Goal: Task Accomplishment & Management: Manage account settings

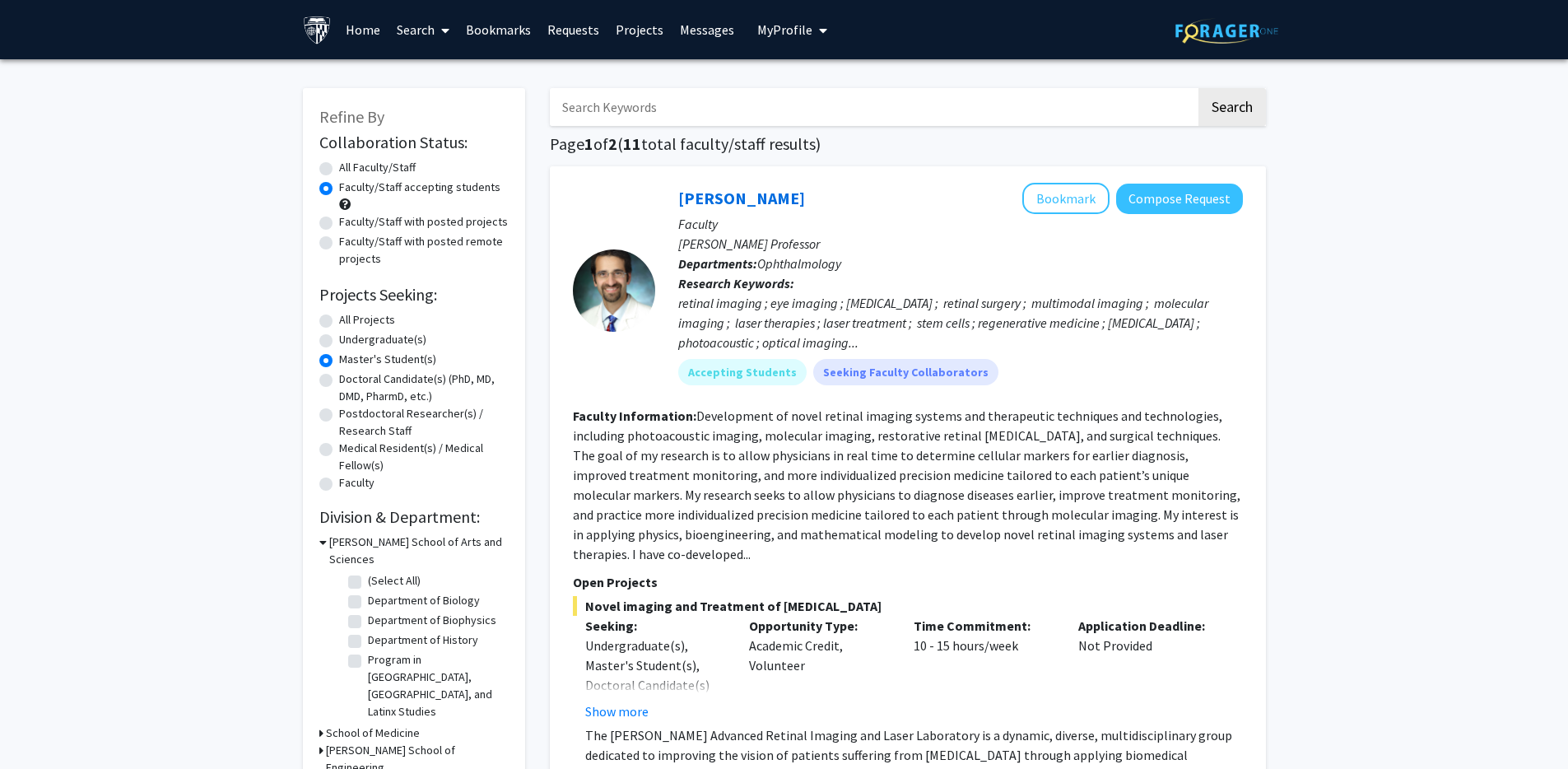
click at [709, 38] on link "Messages" at bounding box center [707, 30] width 71 height 58
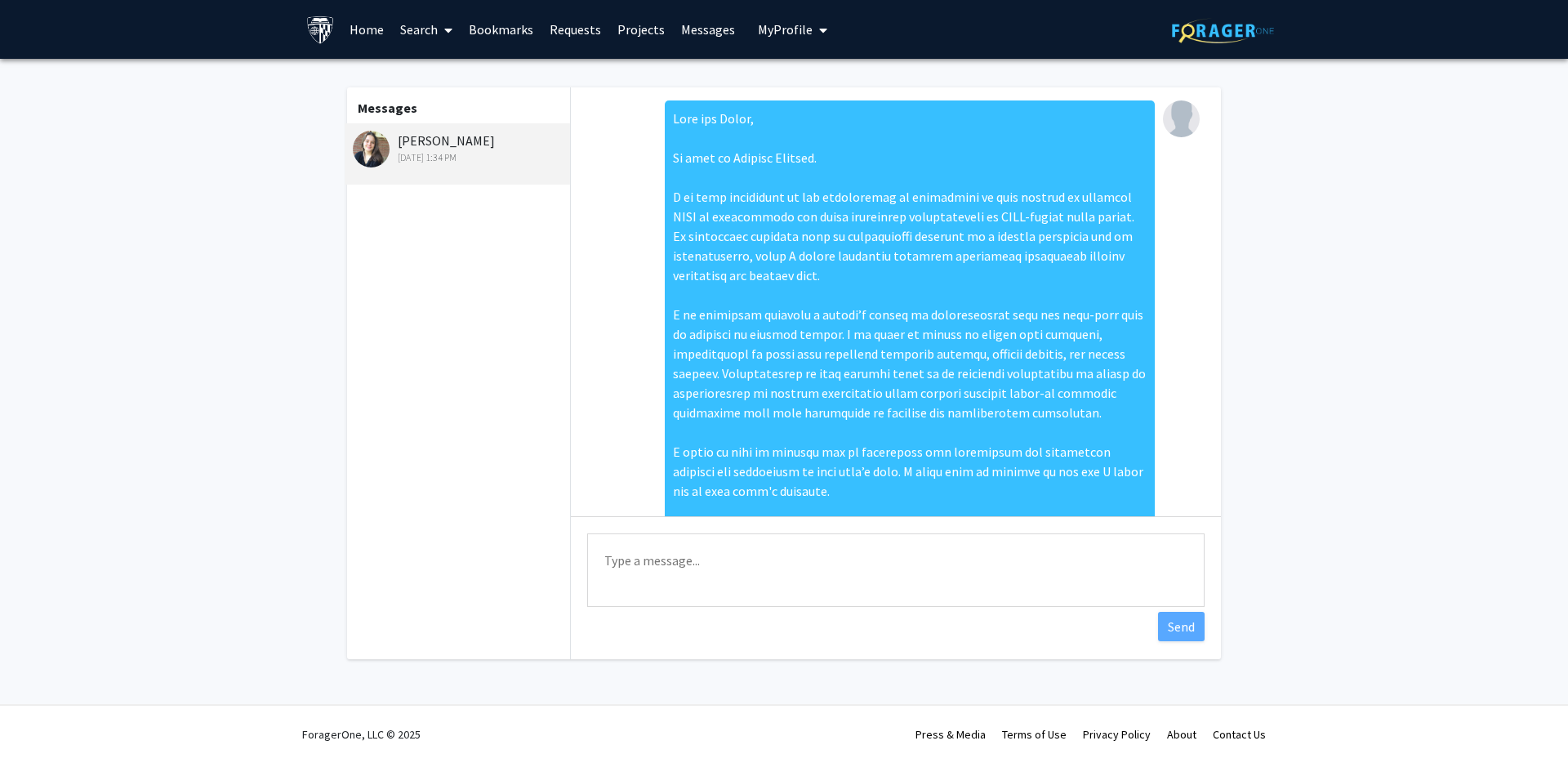
click at [353, 28] on link "Home" at bounding box center [366, 30] width 51 height 57
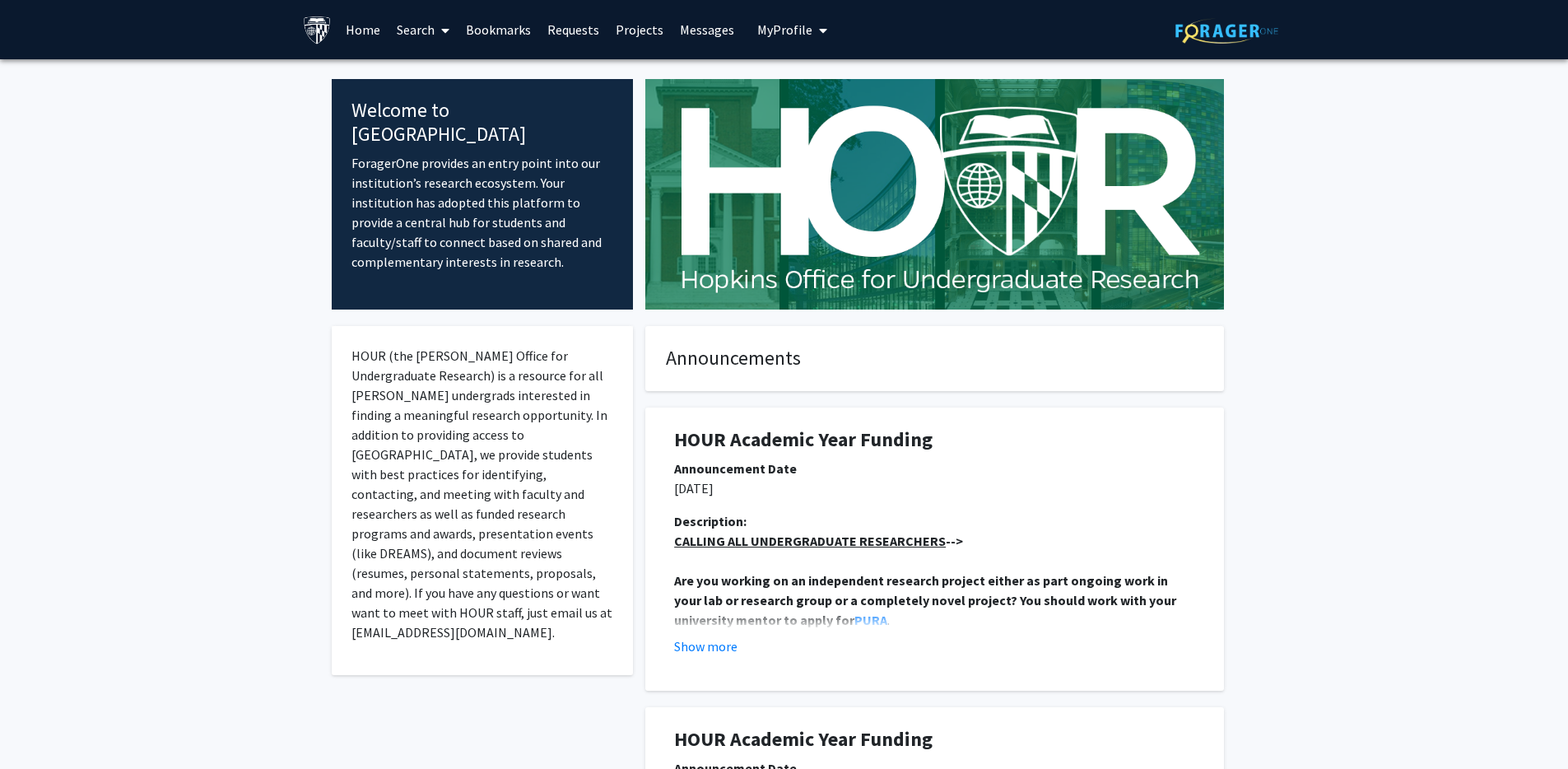
click at [812, 33] on span "My profile dropdown to access profile and logout" at bounding box center [820, 31] width 15 height 58
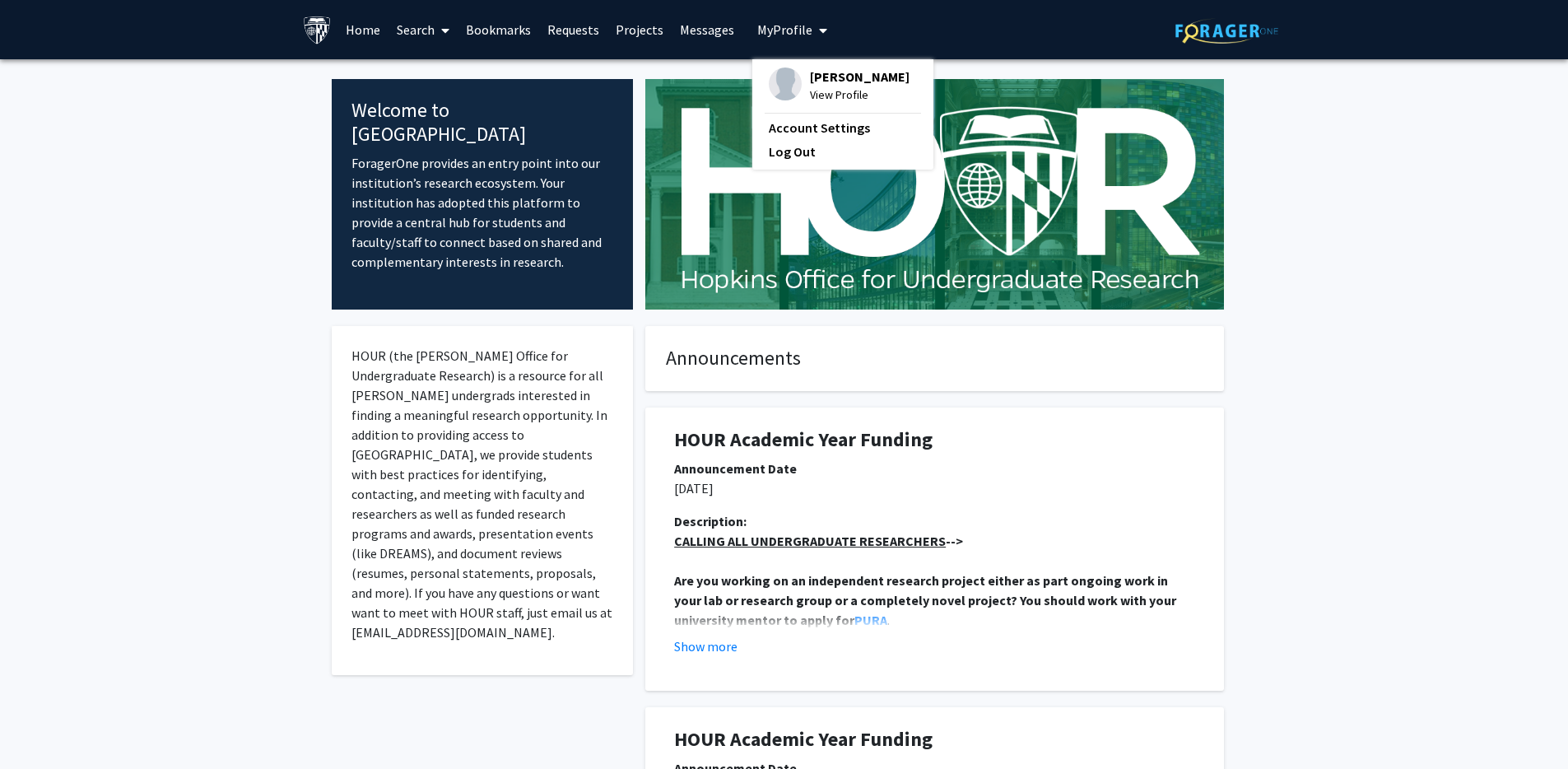
click at [817, 94] on span "View Profile" at bounding box center [859, 94] width 99 height 18
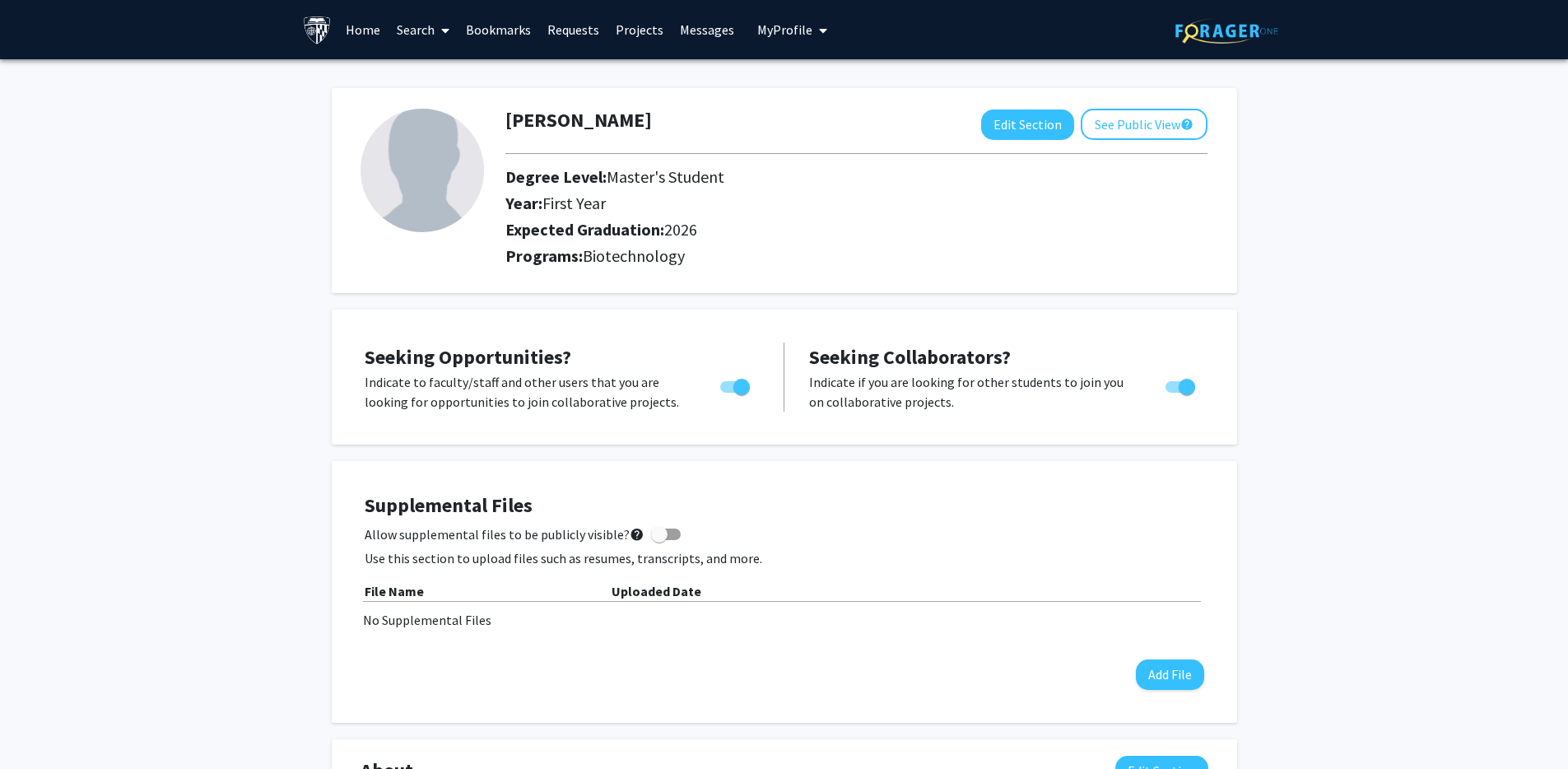
click at [567, 206] on span "First Year" at bounding box center [574, 203] width 63 height 20
click at [1028, 133] on button "Edit Section" at bounding box center [1028, 125] width 93 height 31
select select "first_year"
select select "2026"
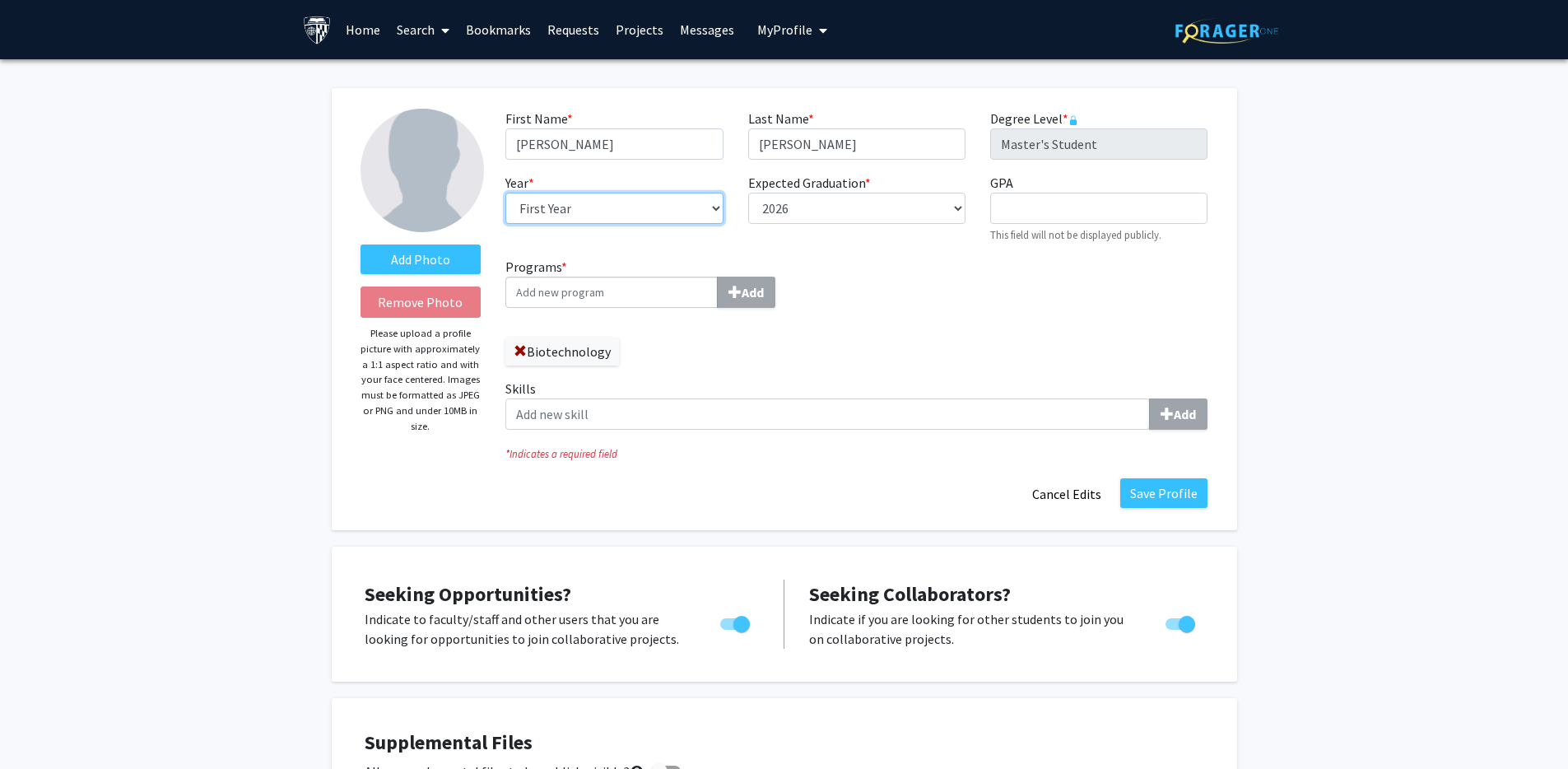
click at [710, 206] on select "--- First Year Second Year" at bounding box center [614, 208] width 217 height 32
click at [442, 263] on label "Add Photo" at bounding box center [421, 259] width 121 height 30
click at [0, 0] on input "Add Photo" at bounding box center [0, 0] width 0 height 0
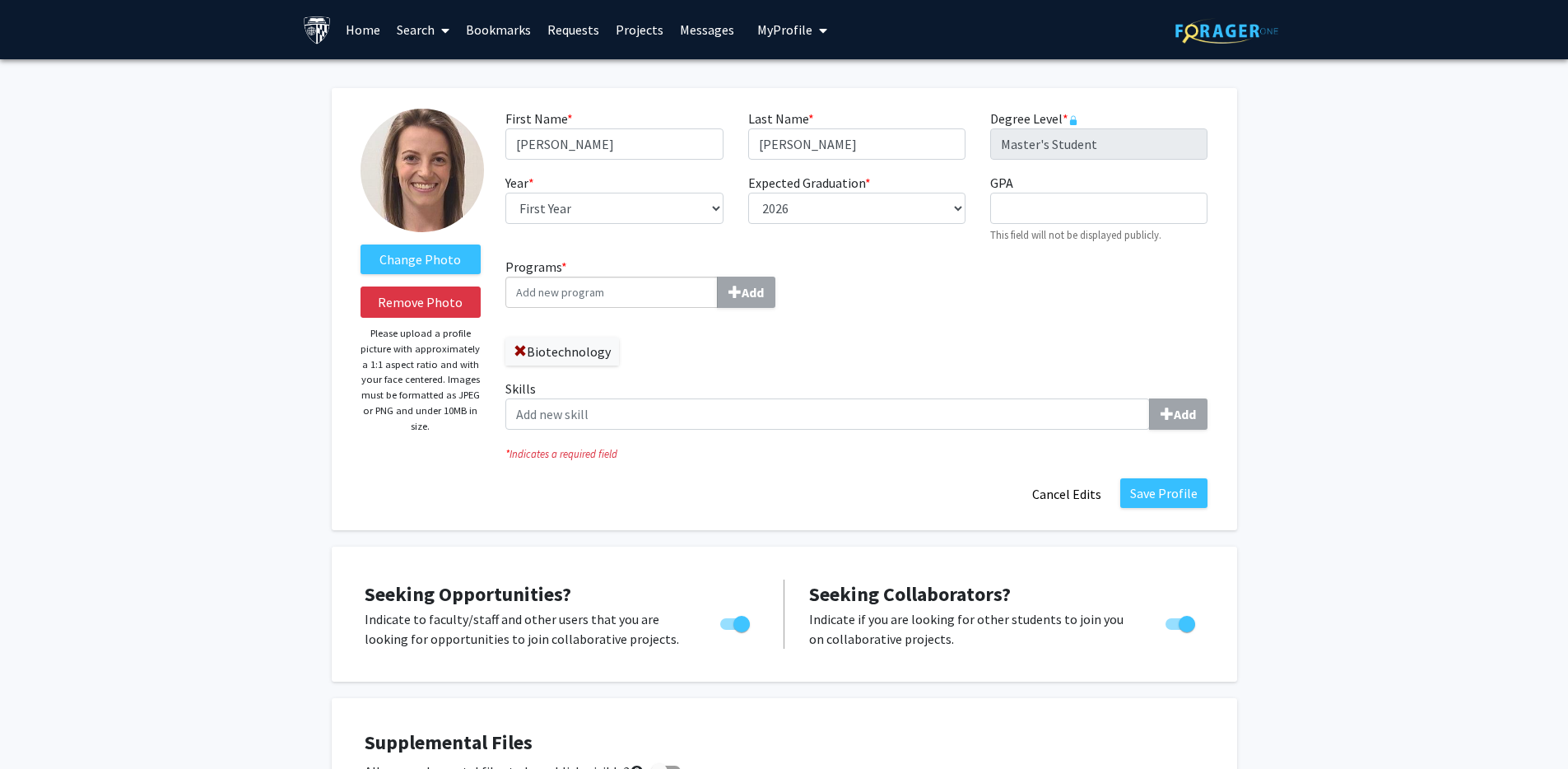
click at [458, 154] on img at bounding box center [422, 170] width 124 height 124
click at [442, 158] on img at bounding box center [422, 170] width 124 height 124
click at [433, 263] on label "Change Photo" at bounding box center [421, 259] width 121 height 30
click at [0, 0] on input "Change Photo" at bounding box center [0, 0] width 0 height 0
click at [600, 292] on input "Programs * Add" at bounding box center [612, 293] width 212 height 32
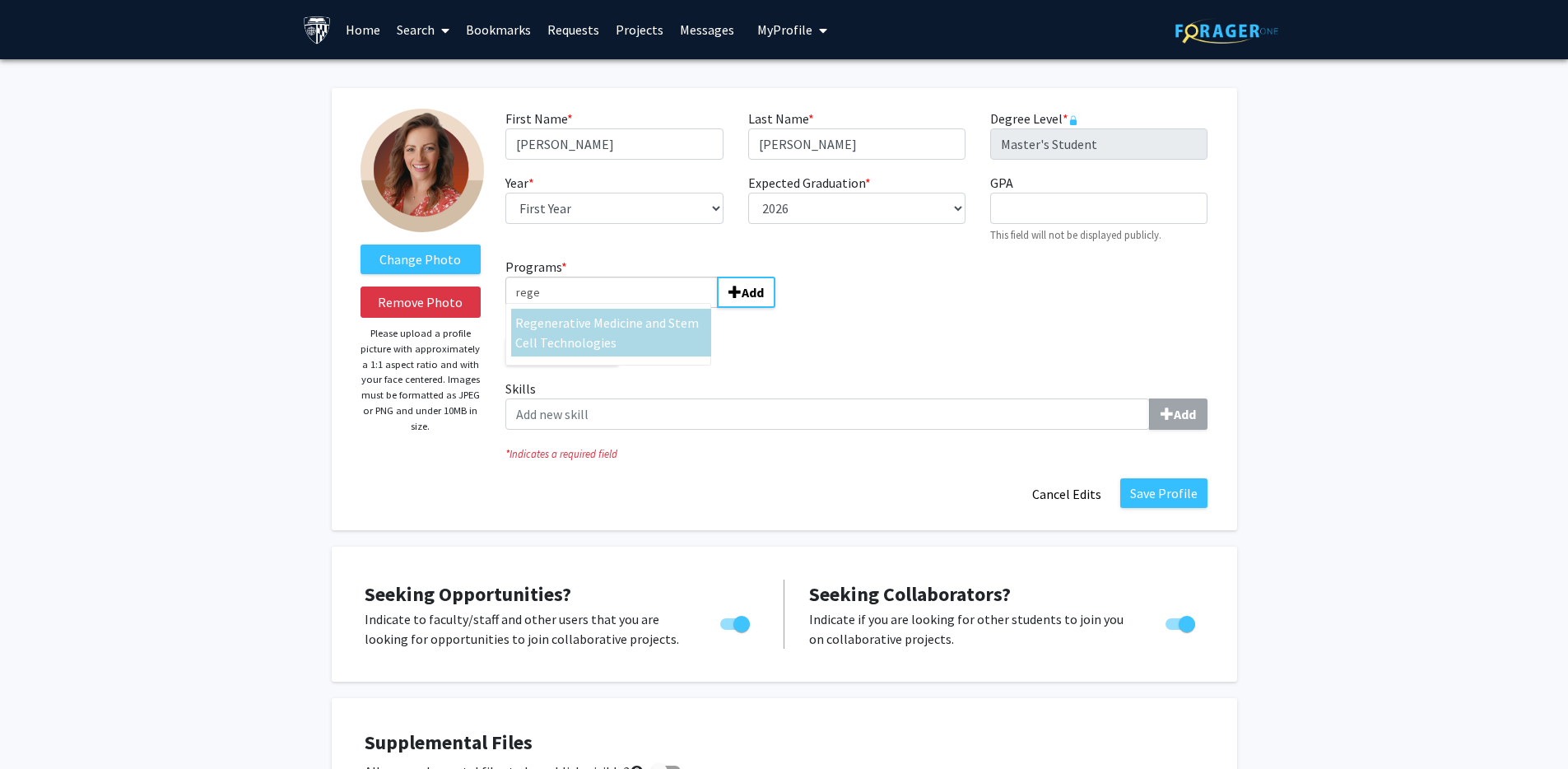
type input "rege"
click at [663, 326] on span "nerative Medicine and Stem Cell Technologies" at bounding box center [606, 332] width 183 height 36
click at [663, 308] on input "rege" at bounding box center [612, 293] width 212 height 32
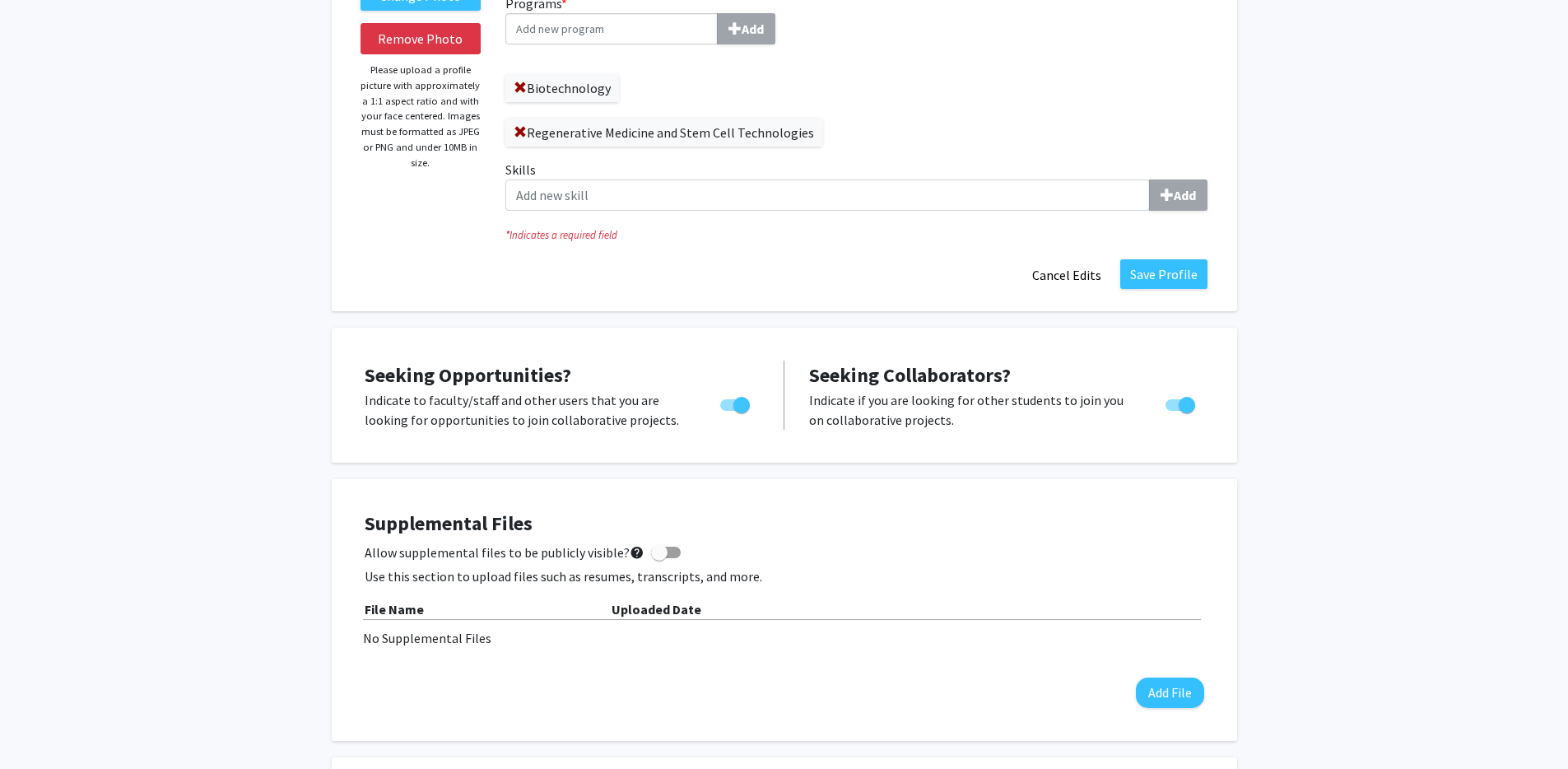
scroll to position [280, 0]
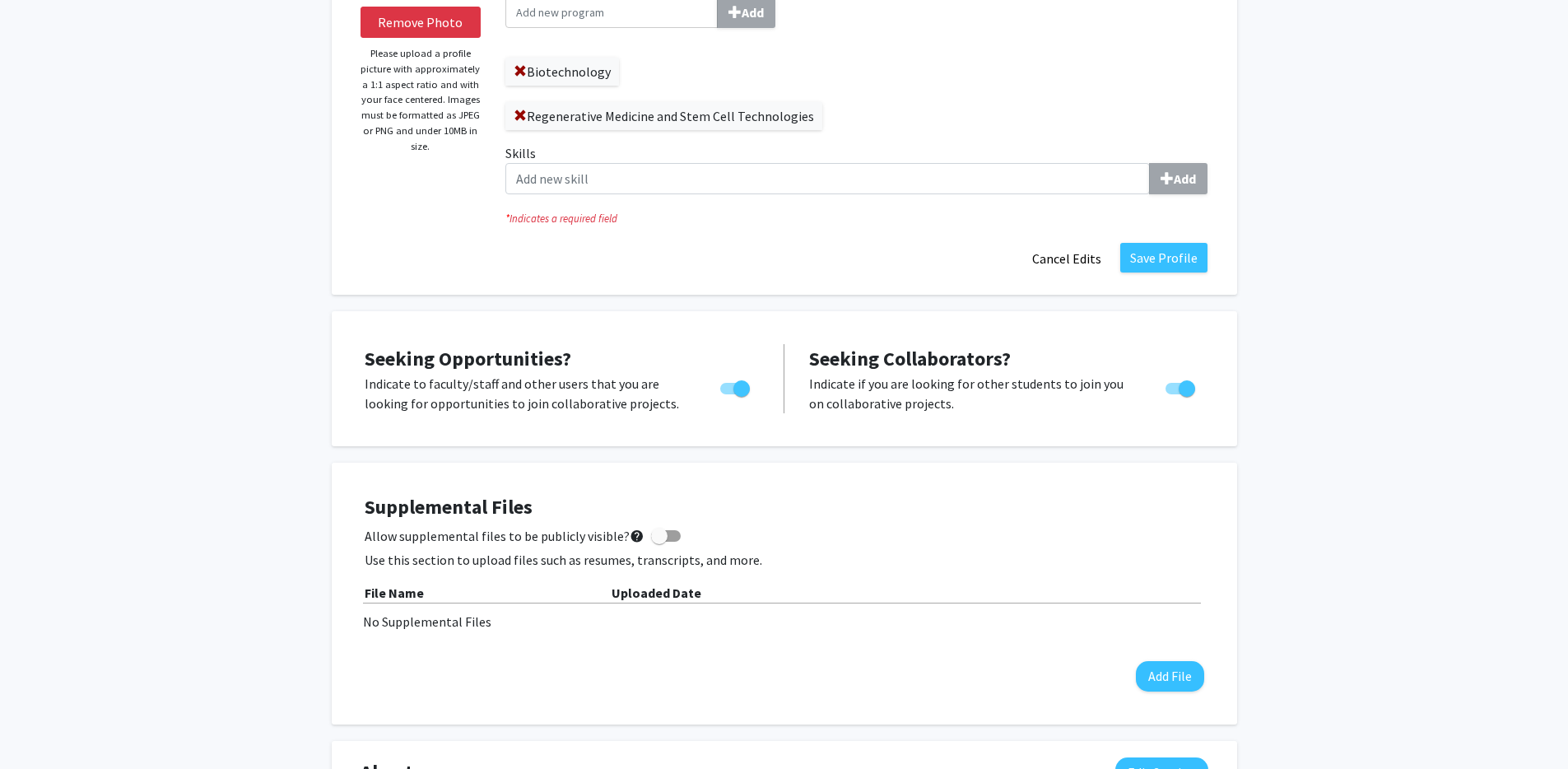
click at [1187, 388] on span "Toggle" at bounding box center [1187, 389] width 17 height 17
click at [1174, 394] on input "Would you like to receive other student requests to work with you?" at bounding box center [1173, 394] width 1 height 1
checkbox input "false"
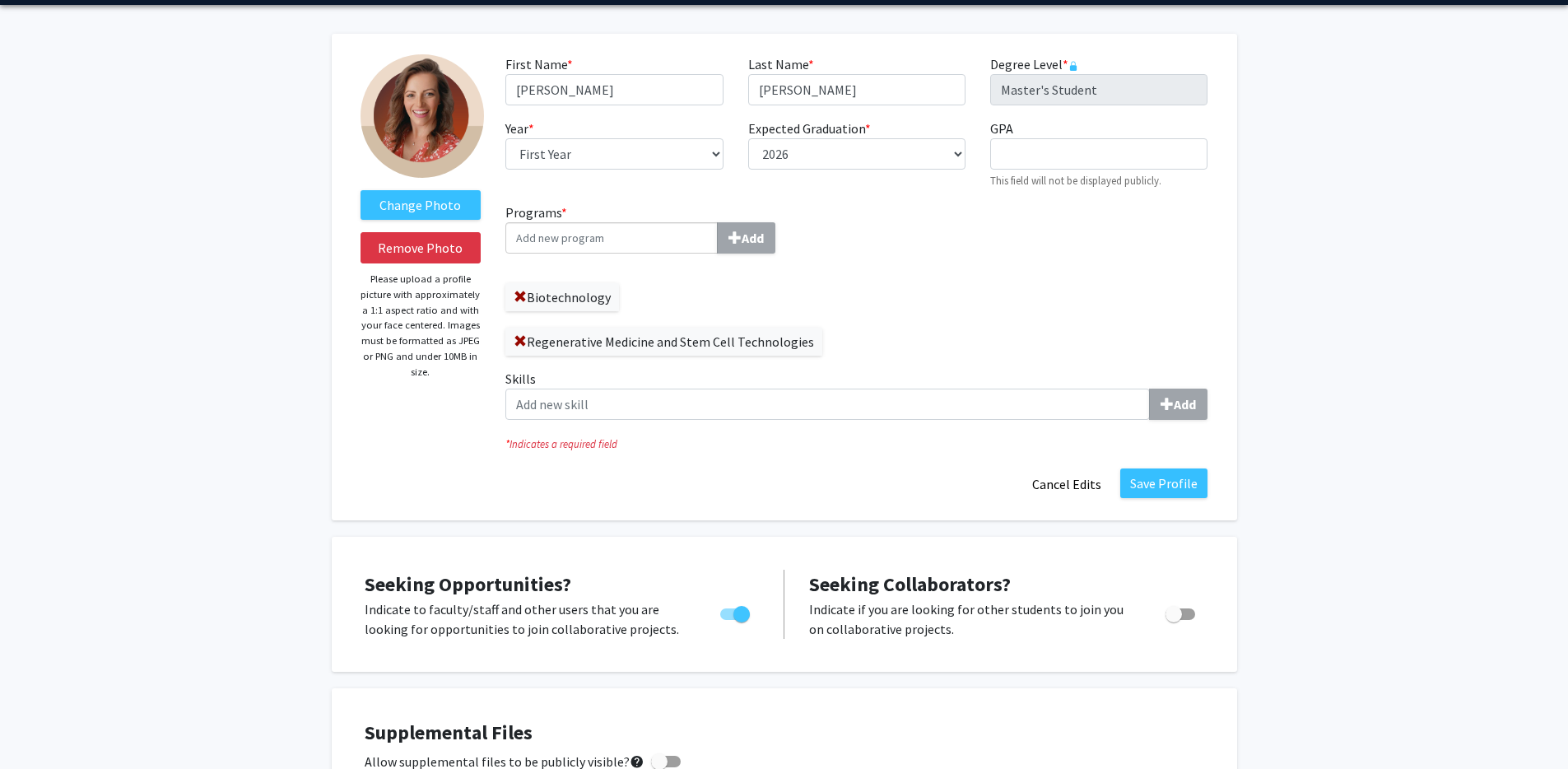
scroll to position [0, 0]
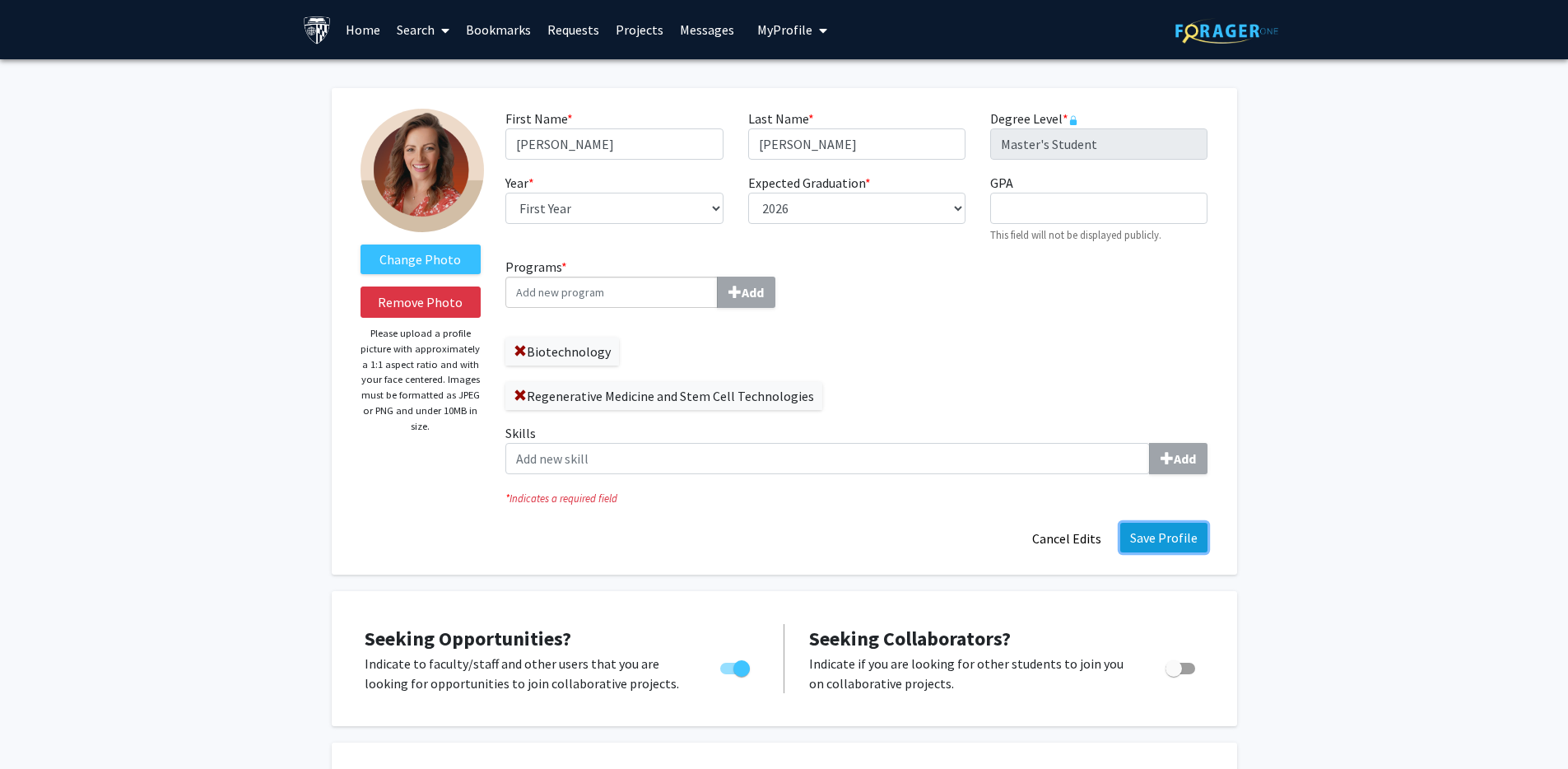
click at [1159, 544] on button "Save Profile" at bounding box center [1164, 537] width 87 height 30
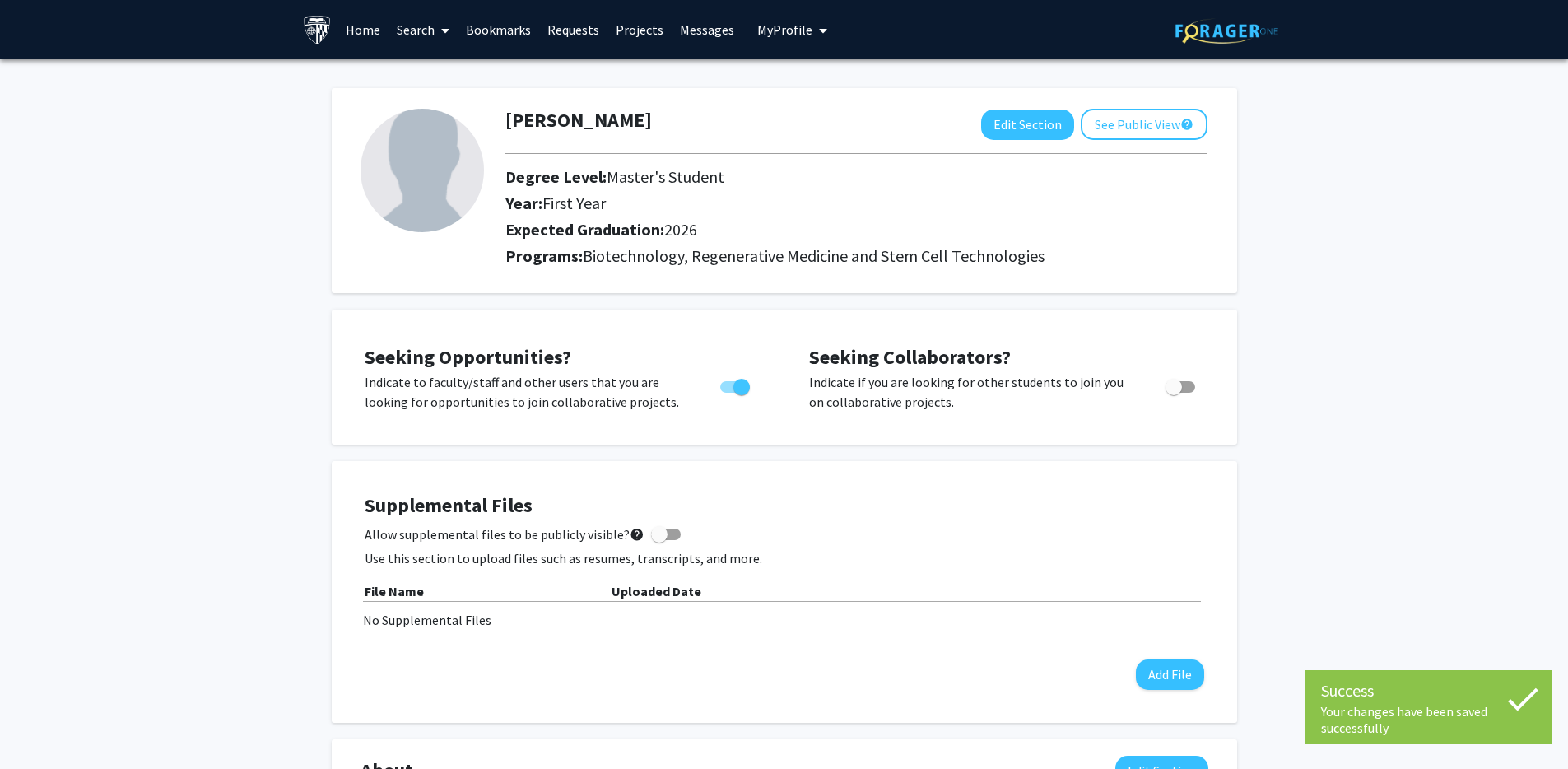
click at [524, 29] on link "Bookmarks" at bounding box center [498, 30] width 82 height 58
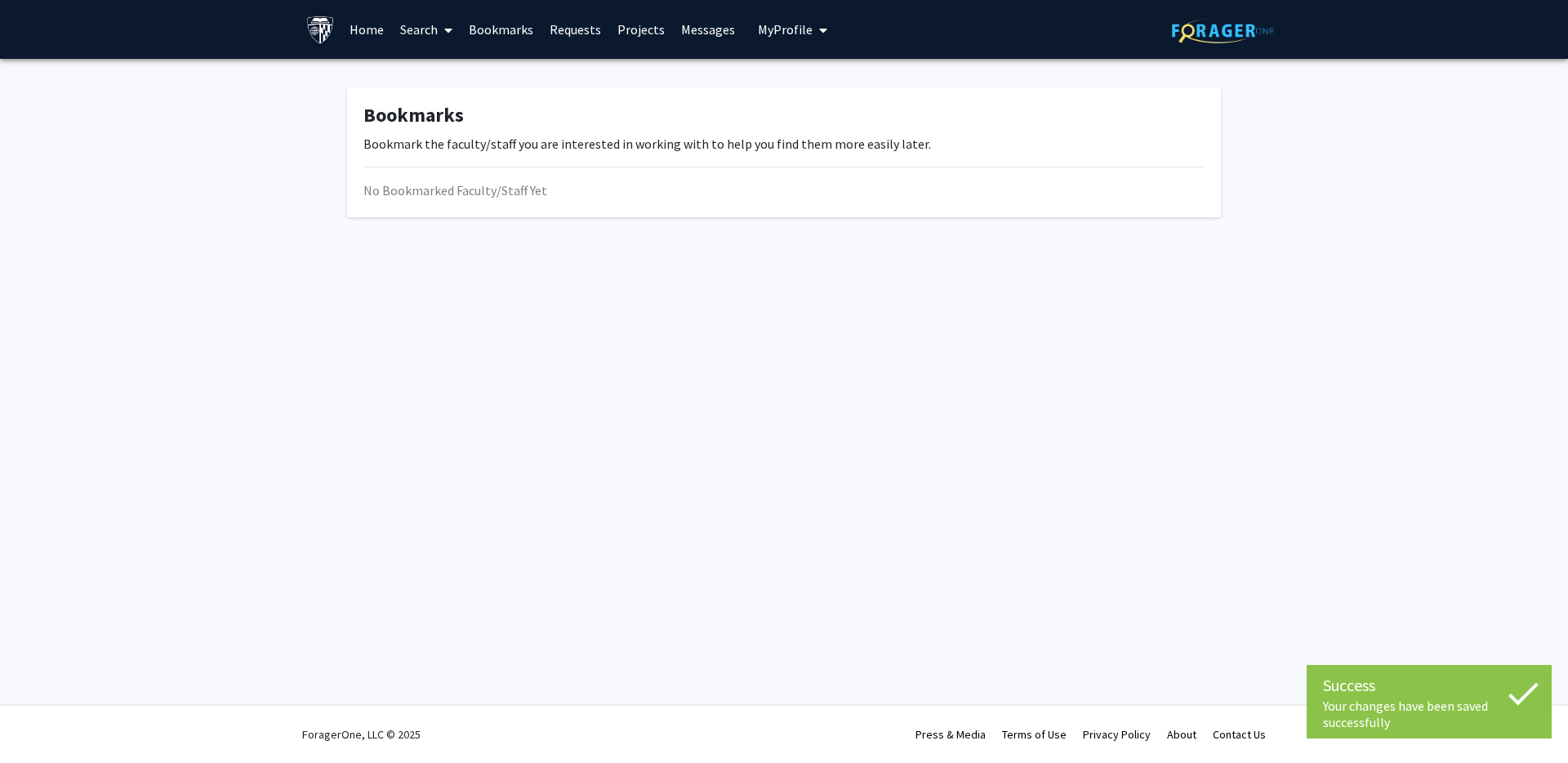
click at [403, 25] on link "Search" at bounding box center [426, 30] width 68 height 57
click at [499, 138] on span "Funding, Programs, & External Opportunities" at bounding box center [543, 140] width 303 height 32
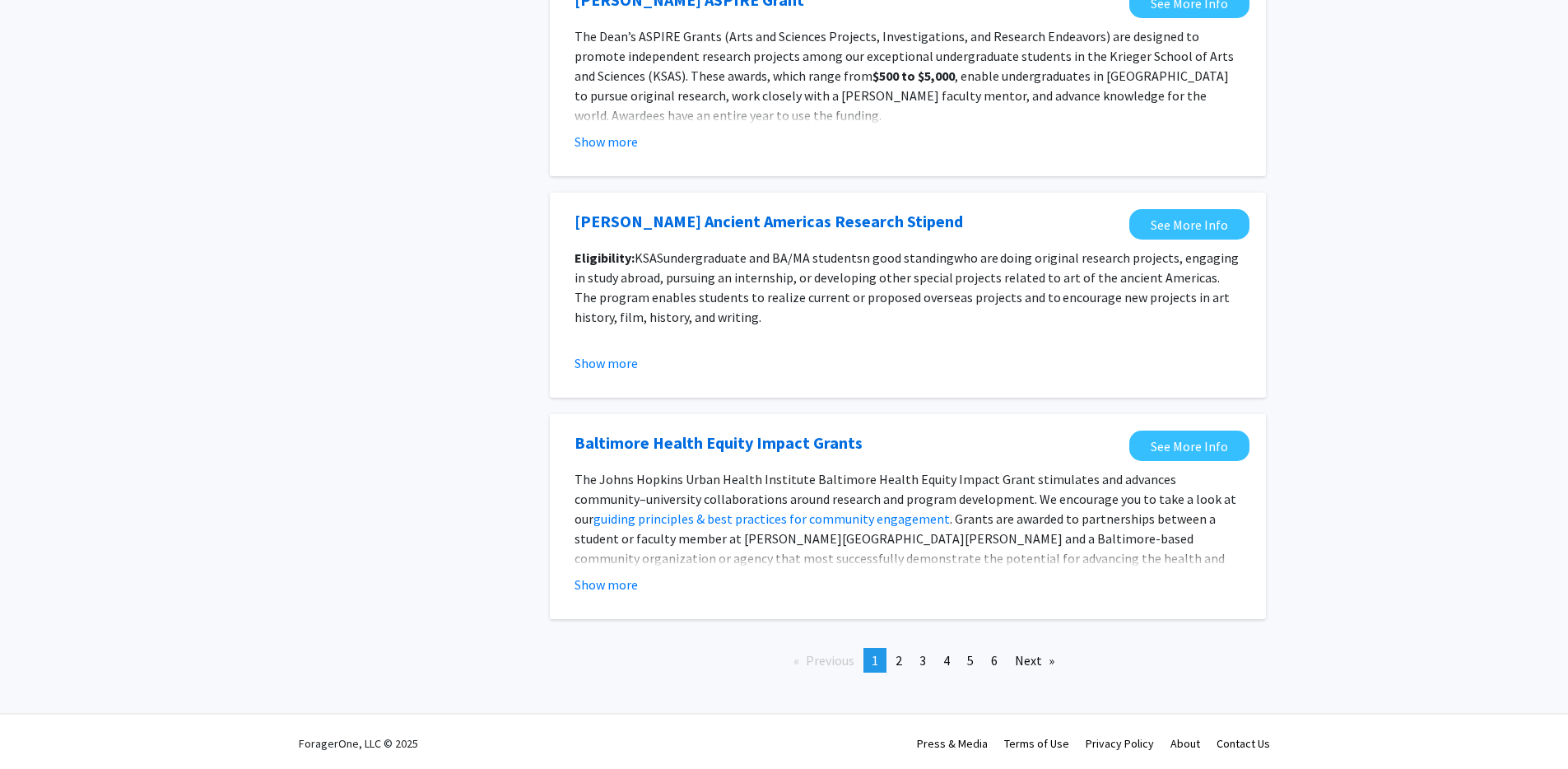
scroll to position [1703, 0]
